Goal: Find specific page/section: Find specific page/section

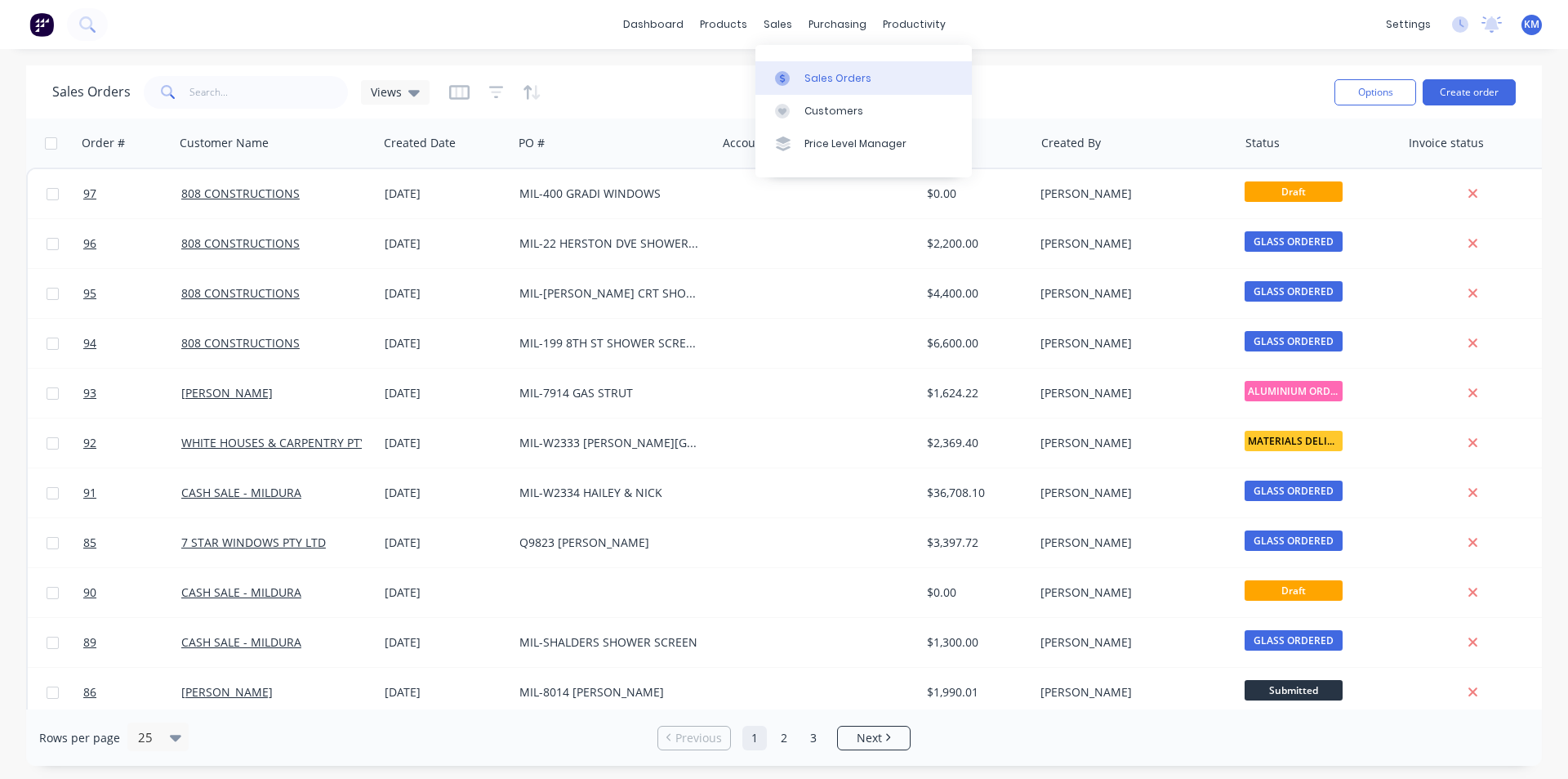
click at [829, 76] on div "Sales Orders" at bounding box center [837, 78] width 67 height 15
click at [872, 77] on div "Purchase Orders" at bounding box center [890, 78] width 86 height 15
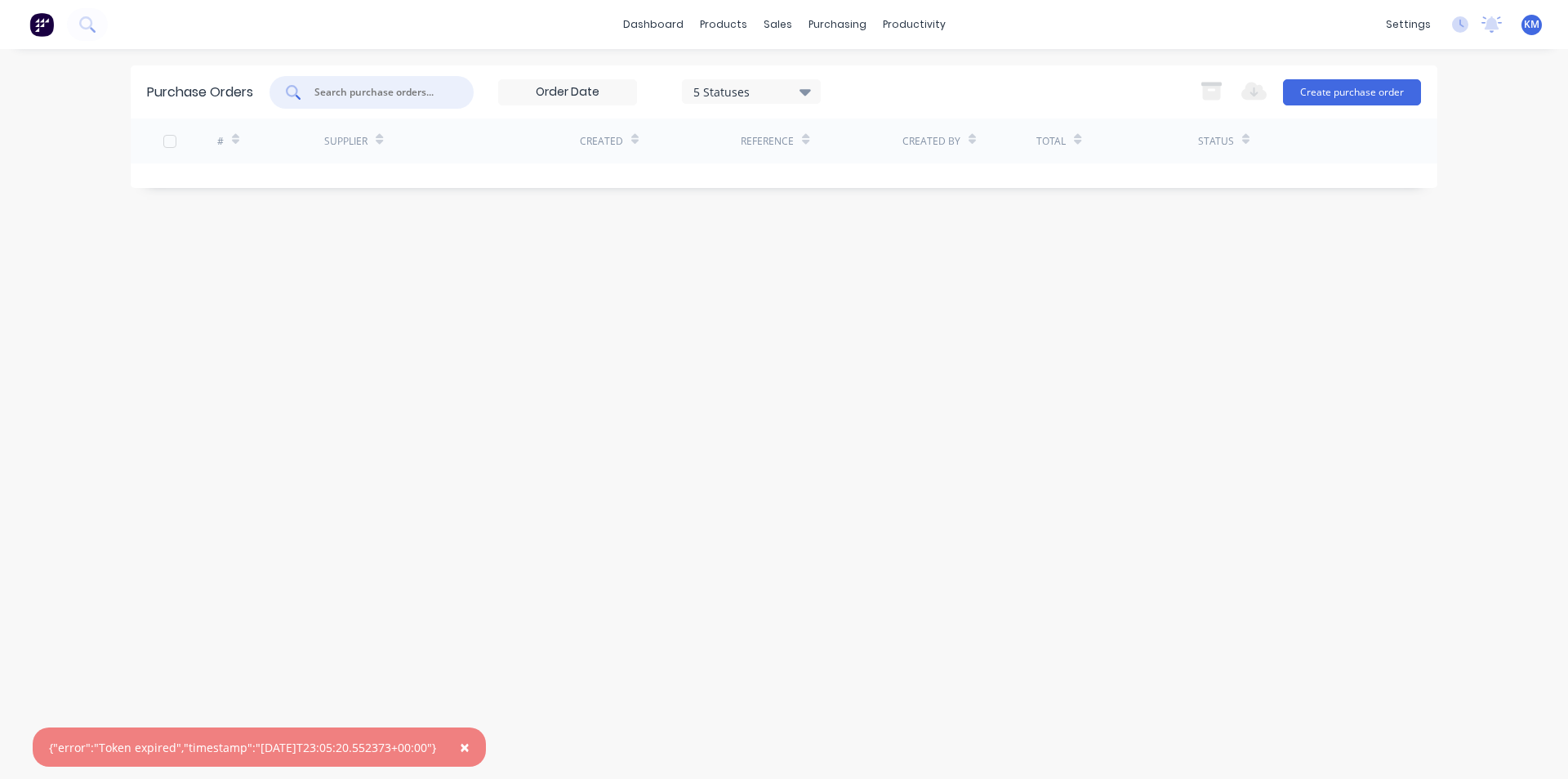
click at [364, 90] on input "text" at bounding box center [380, 92] width 135 height 17
click at [952, 312] on div "Purchase Orders 5 Statuses 5 Statuses Export to Excel (XLSX) Create purchase or…" at bounding box center [784, 414] width 1306 height 697
click at [865, 76] on div "Purchase Orders" at bounding box center [890, 78] width 86 height 15
click at [901, 73] on div "Purchase Orders" at bounding box center [890, 78] width 86 height 15
click at [862, 229] on div "Purchase Orders 5 Statuses 5 Statuses Export to Excel (XLSX) Create purchase or…" at bounding box center [784, 414] width 1306 height 697
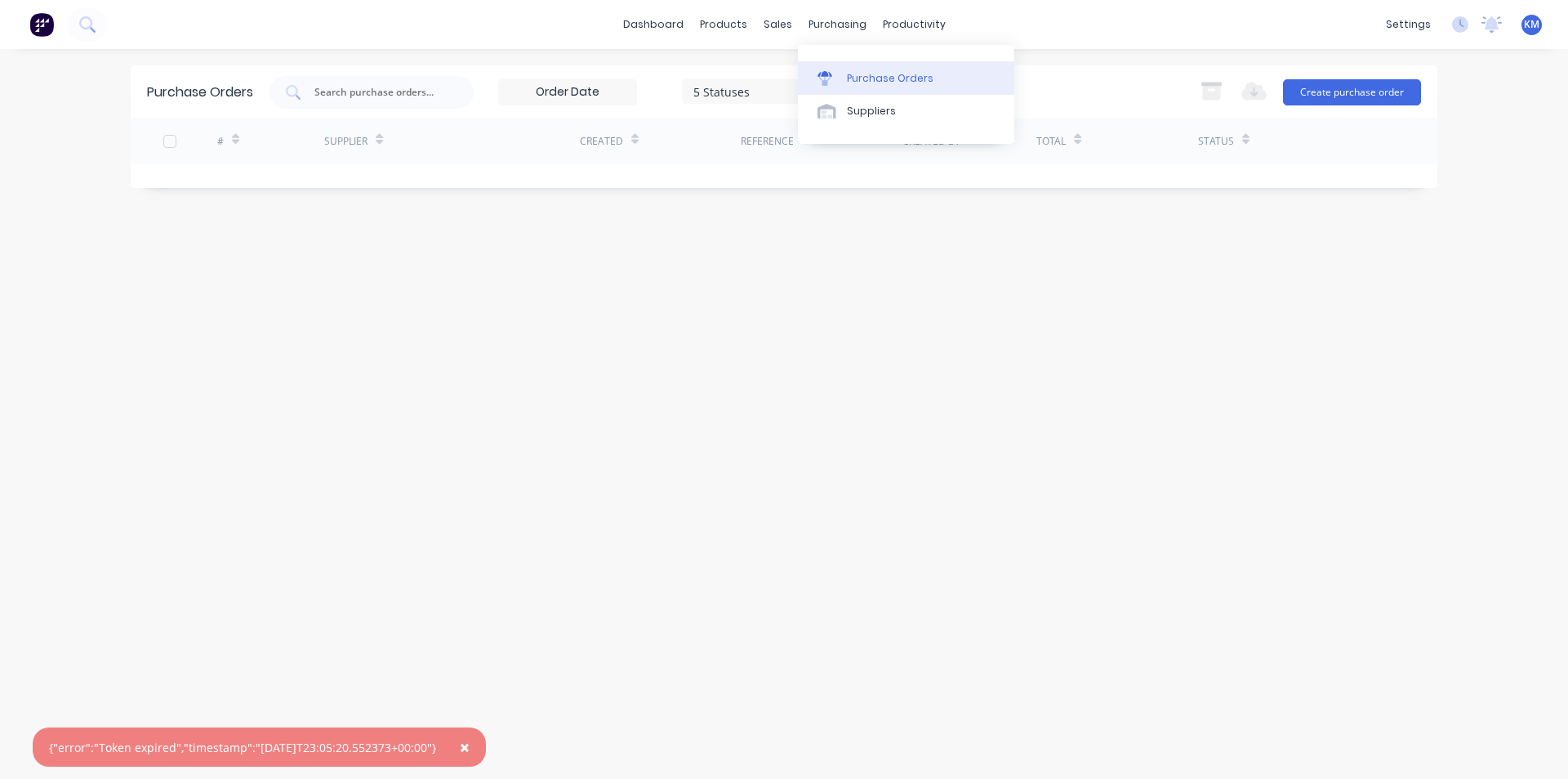
click at [858, 81] on div "Purchase Orders" at bounding box center [890, 78] width 86 height 15
click at [828, 9] on div "dashboard products sales purchasing productivity dashboard products Product Cat…" at bounding box center [784, 25] width 1568 height 49
click at [829, 17] on div "purchasing" at bounding box center [837, 24] width 75 height 25
click at [863, 76] on div "Purchase Orders" at bounding box center [890, 78] width 86 height 15
click at [361, 94] on input "text" at bounding box center [380, 92] width 135 height 17
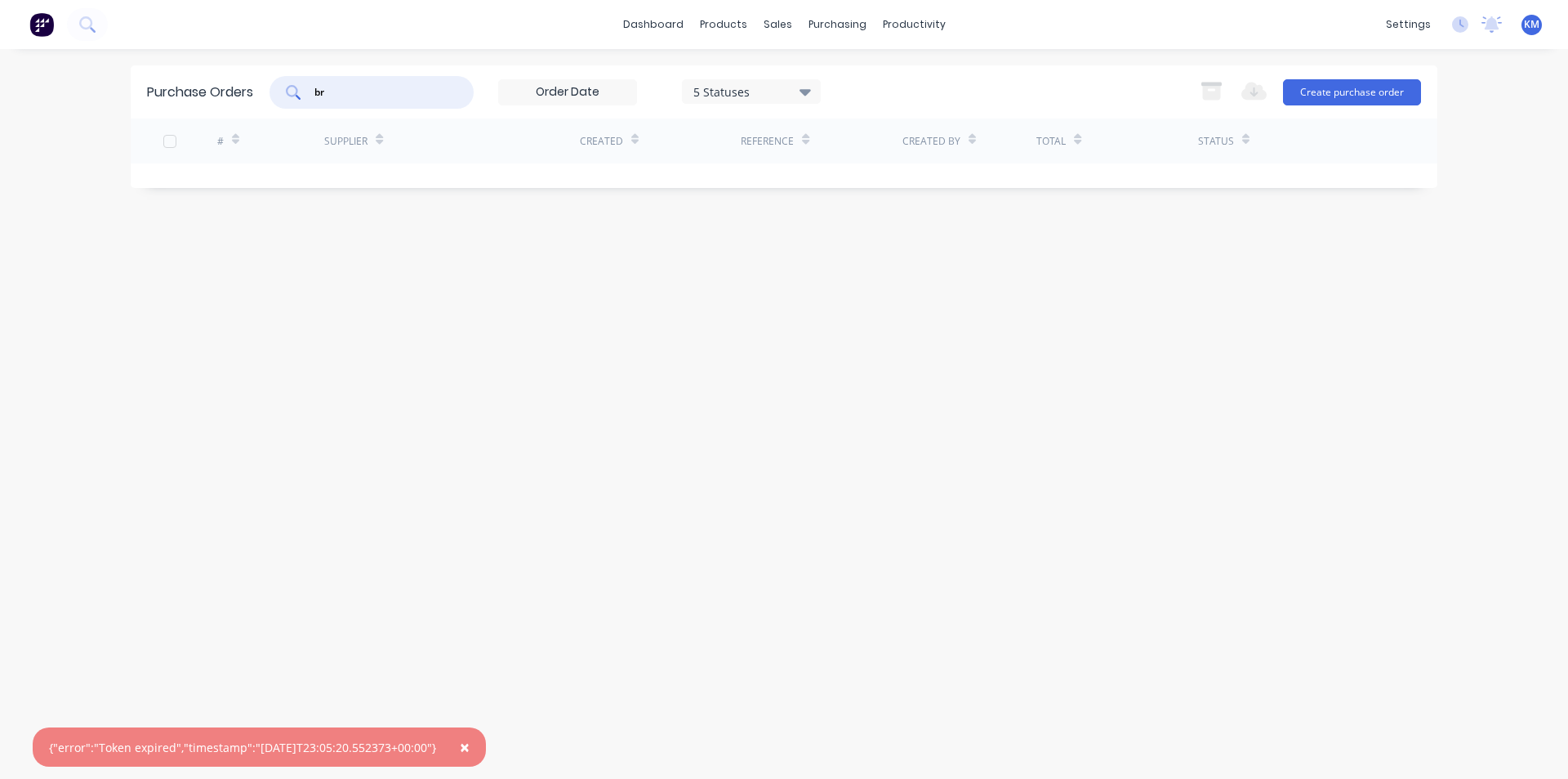
type input "b"
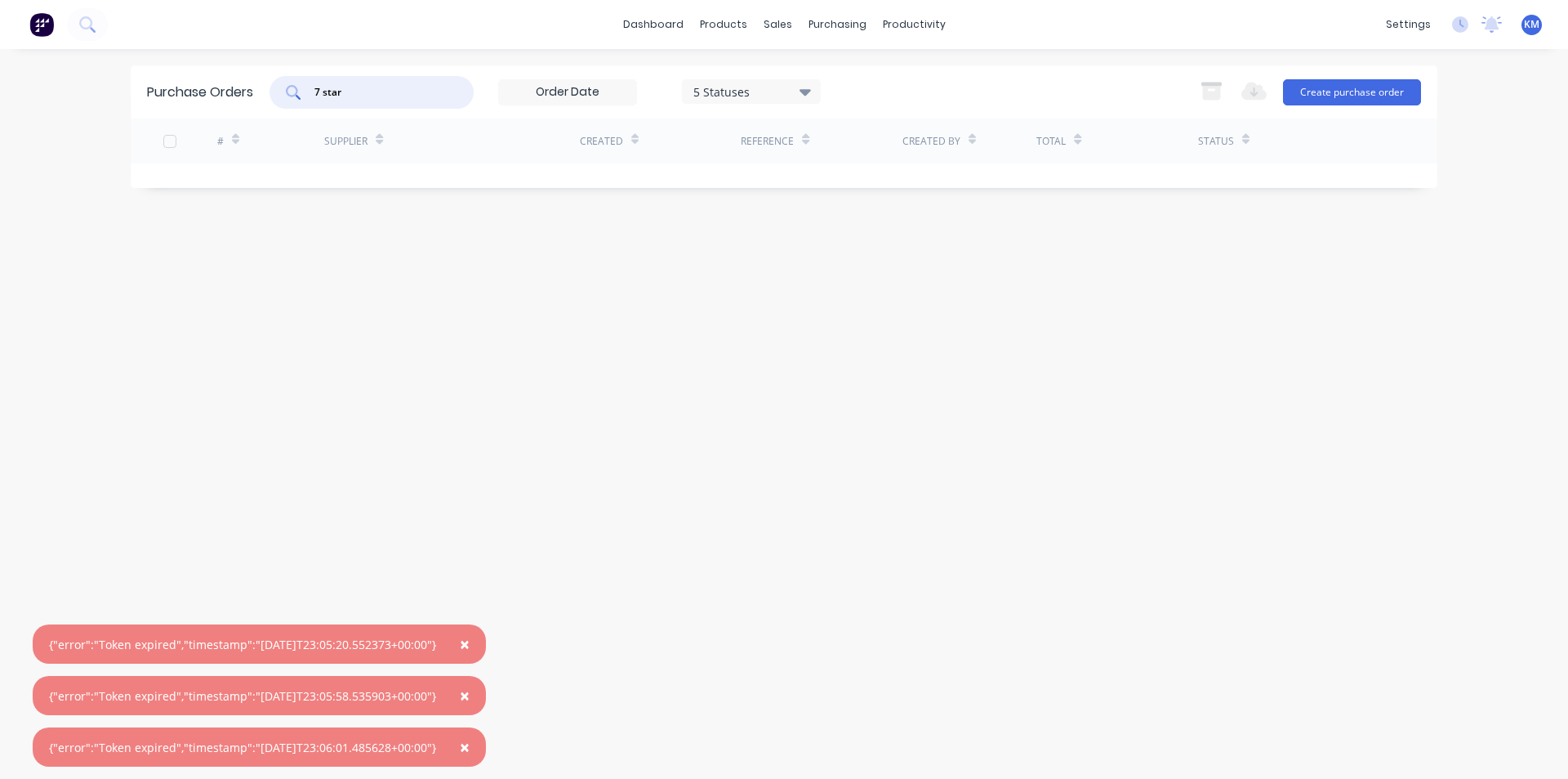
click at [470, 645] on span "×" at bounding box center [465, 644] width 10 height 23
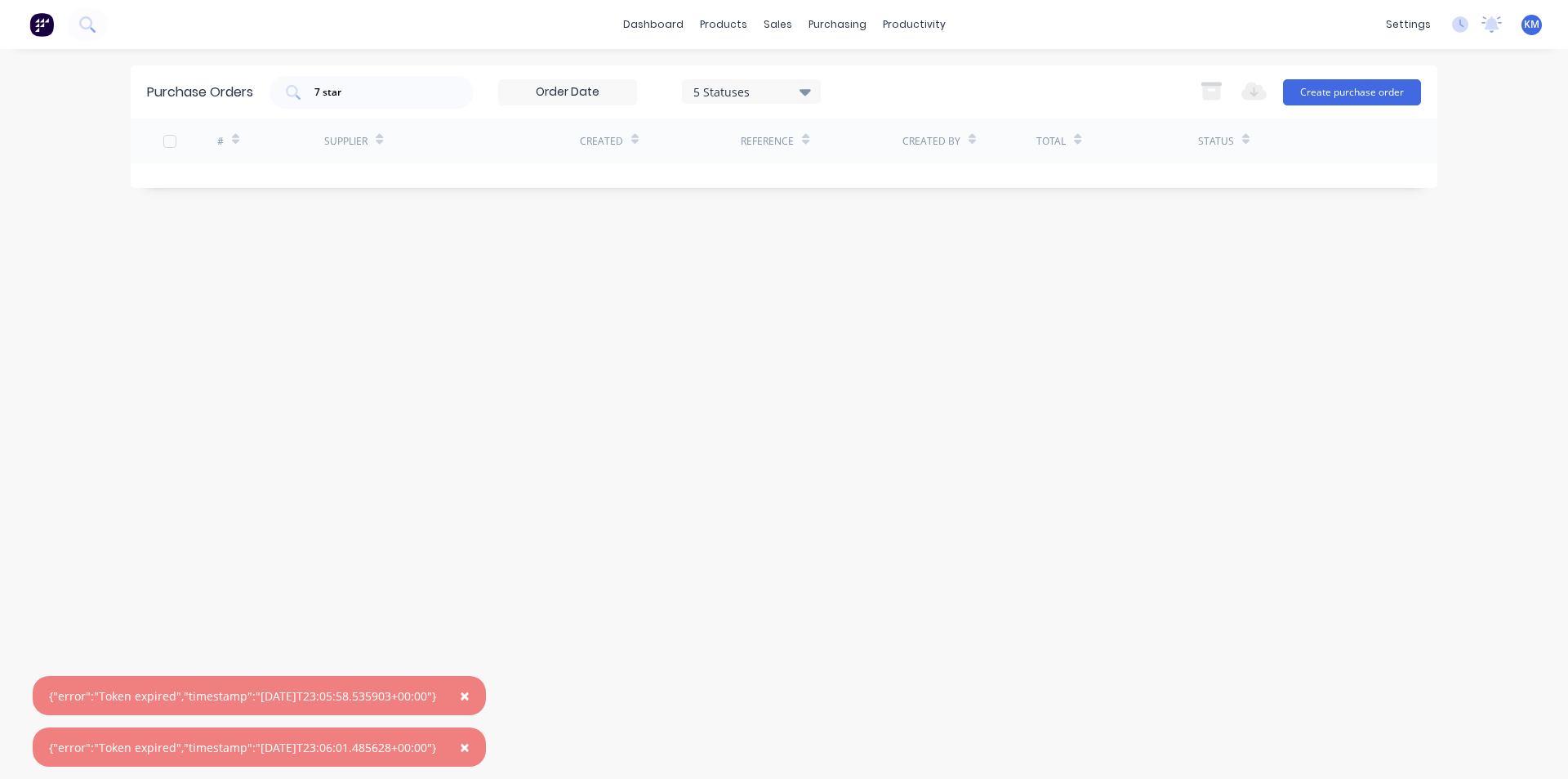
click at [470, 696] on span "×" at bounding box center [465, 695] width 10 height 23
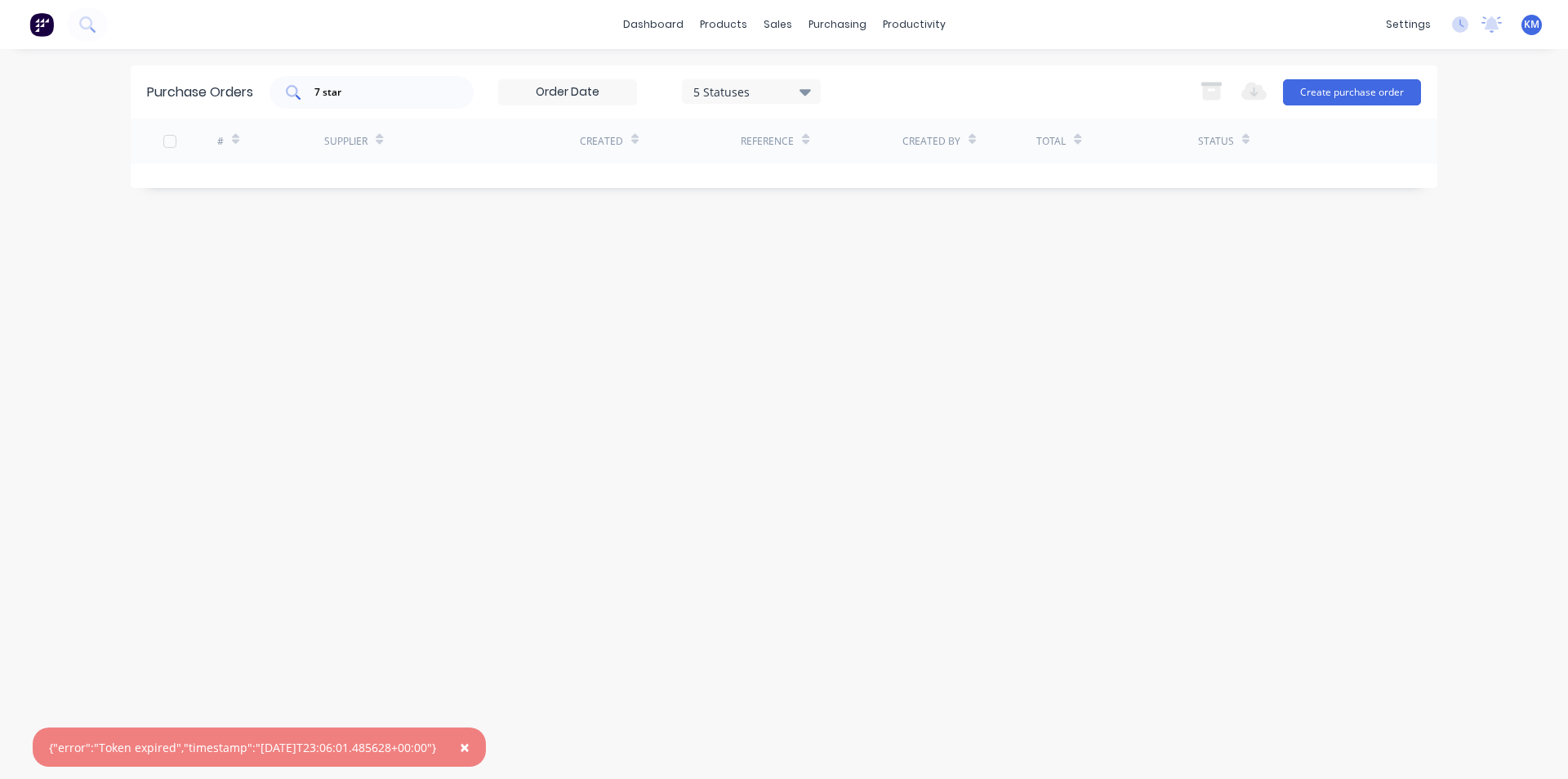
click at [389, 76] on div "7 star" at bounding box center [372, 91] width 204 height 32
type input "7 star windows"
click at [1270, 194] on div "Purchase Orders 7 star windows 5 Statuses 5 Statuses Export to Excel (XLSX) Cre…" at bounding box center [784, 414] width 1306 height 697
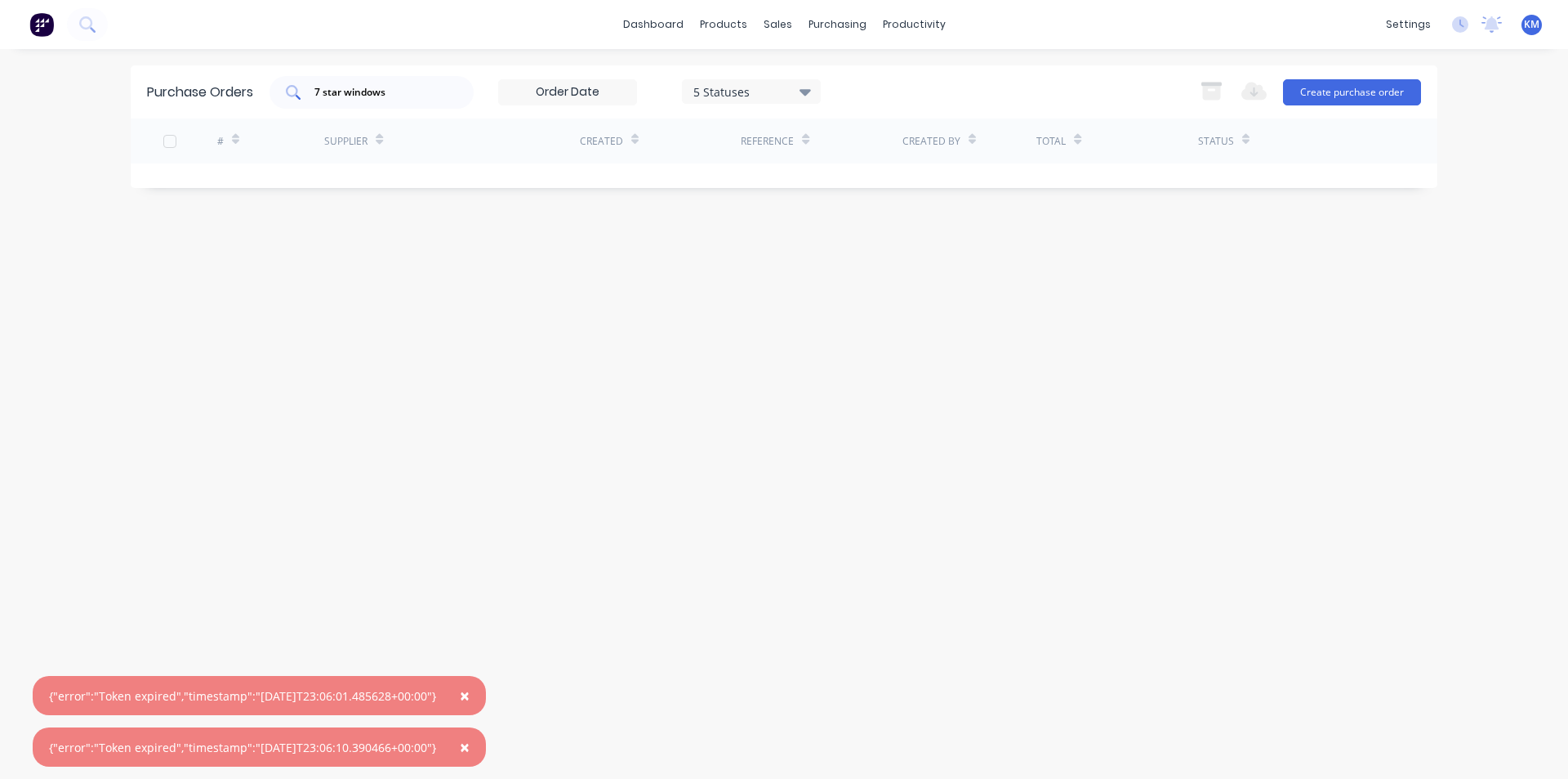
click at [410, 93] on input "7 star windows" at bounding box center [380, 92] width 135 height 17
drag, startPoint x: 391, startPoint y: 92, endPoint x: 190, endPoint y: 119, distance: 202.8
click at [190, 119] on div "Purchase Orders 7 star windows 5 Statuses 5 Statuses Export to Excel (XLSX) Cre…" at bounding box center [784, 127] width 1306 height 123
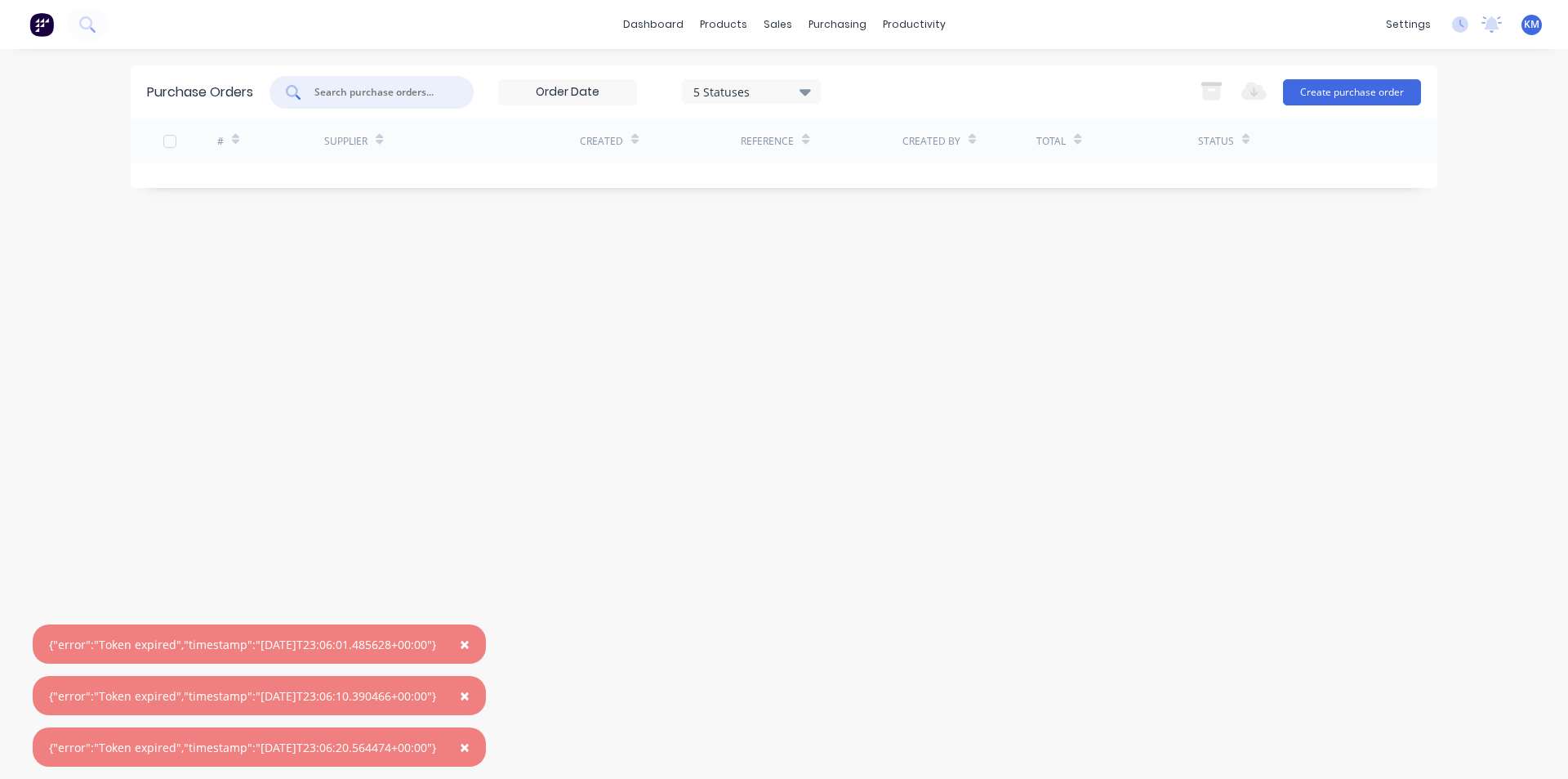
click at [470, 642] on span "×" at bounding box center [465, 644] width 10 height 23
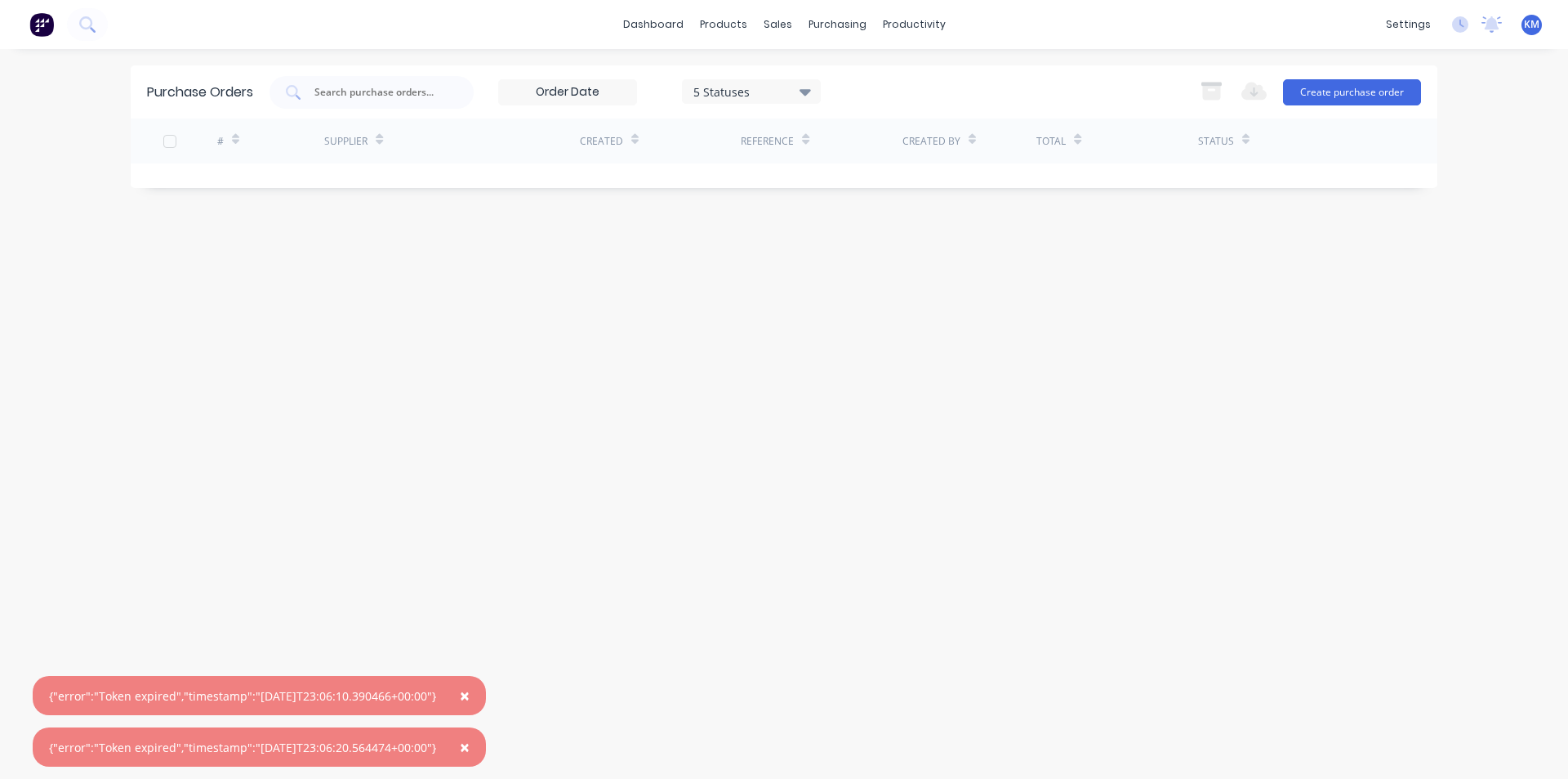
click at [470, 698] on span "×" at bounding box center [465, 695] width 10 height 23
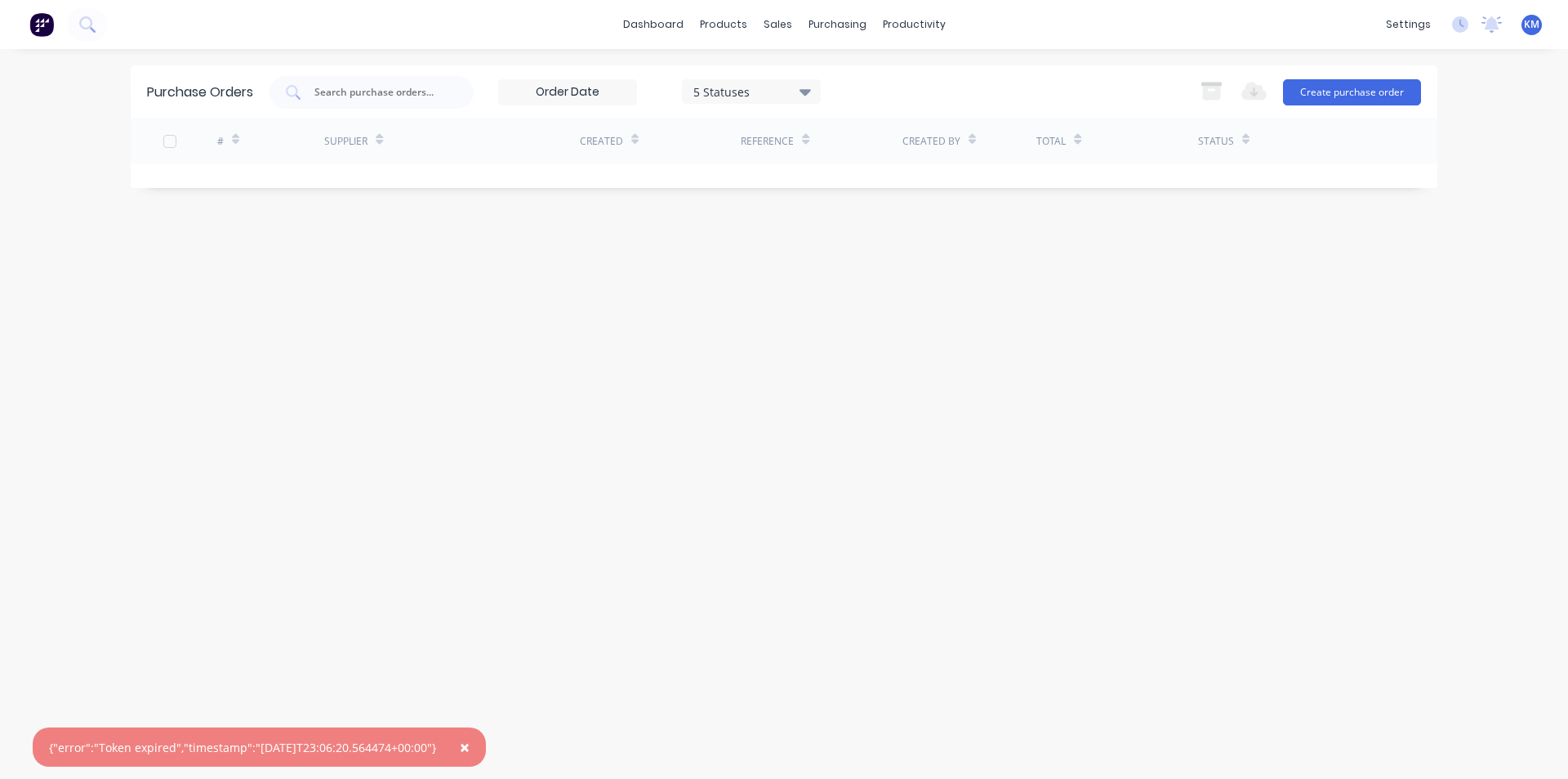
click at [470, 746] on span "×" at bounding box center [465, 746] width 10 height 23
